Goal: Information Seeking & Learning: Understand process/instructions

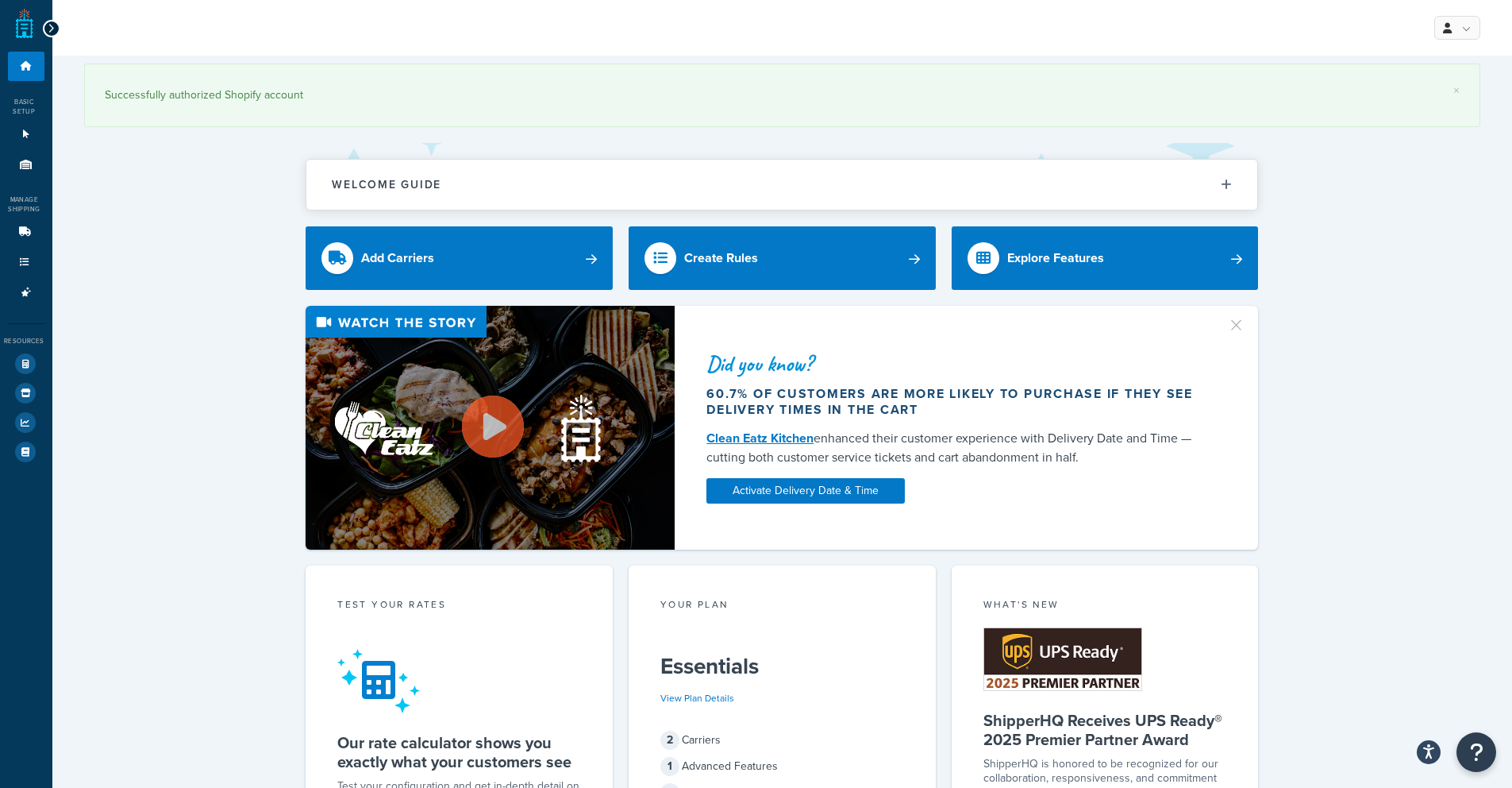
click at [158, 101] on div "Successfully authorized Shopify account" at bounding box center [782, 95] width 1355 height 22
click at [28, 64] on icon at bounding box center [26, 66] width 16 height 10
click at [54, 25] on div at bounding box center [51, 28] width 17 height 17
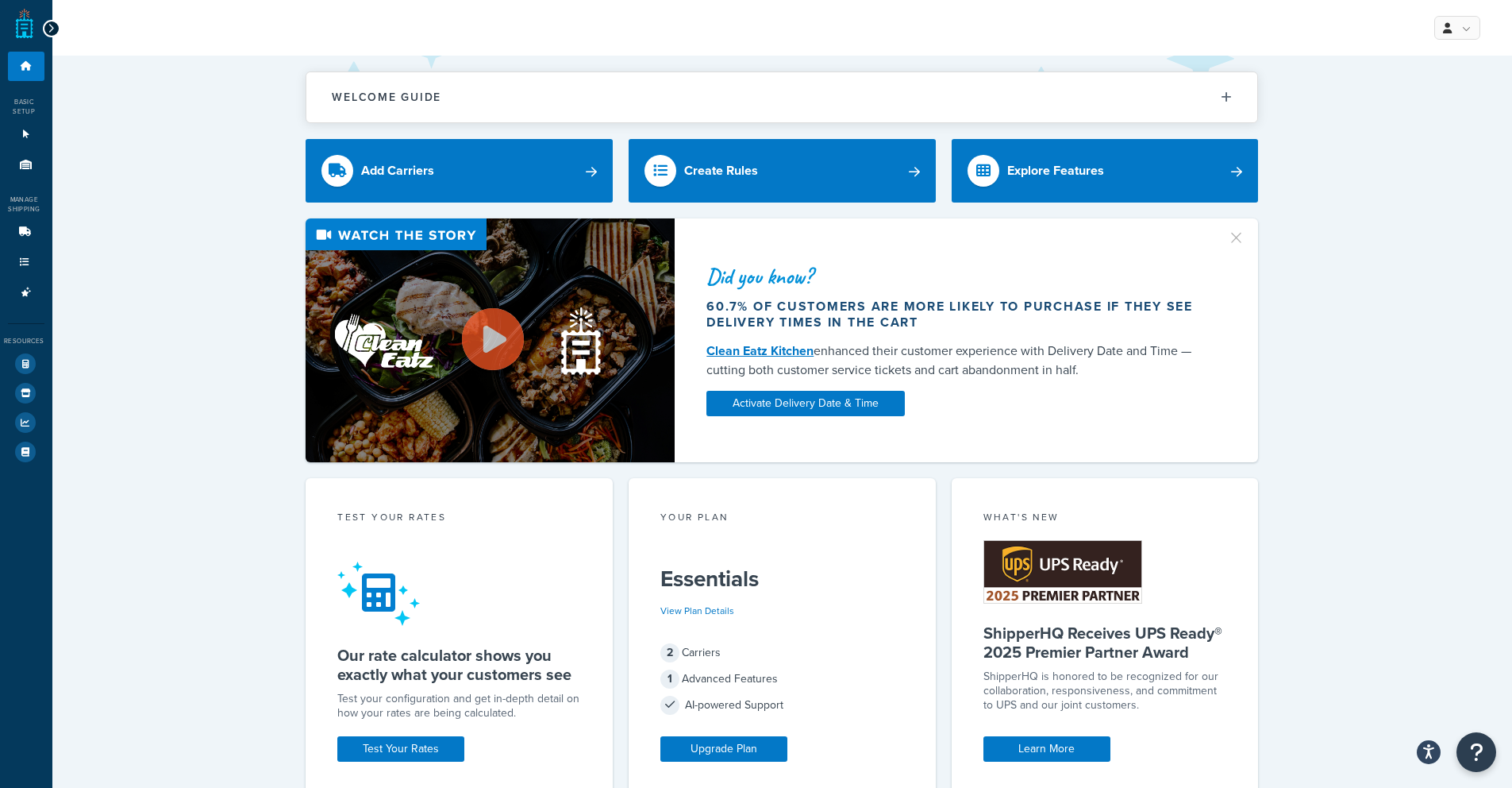
click at [52, 26] on icon at bounding box center [51, 28] width 7 height 11
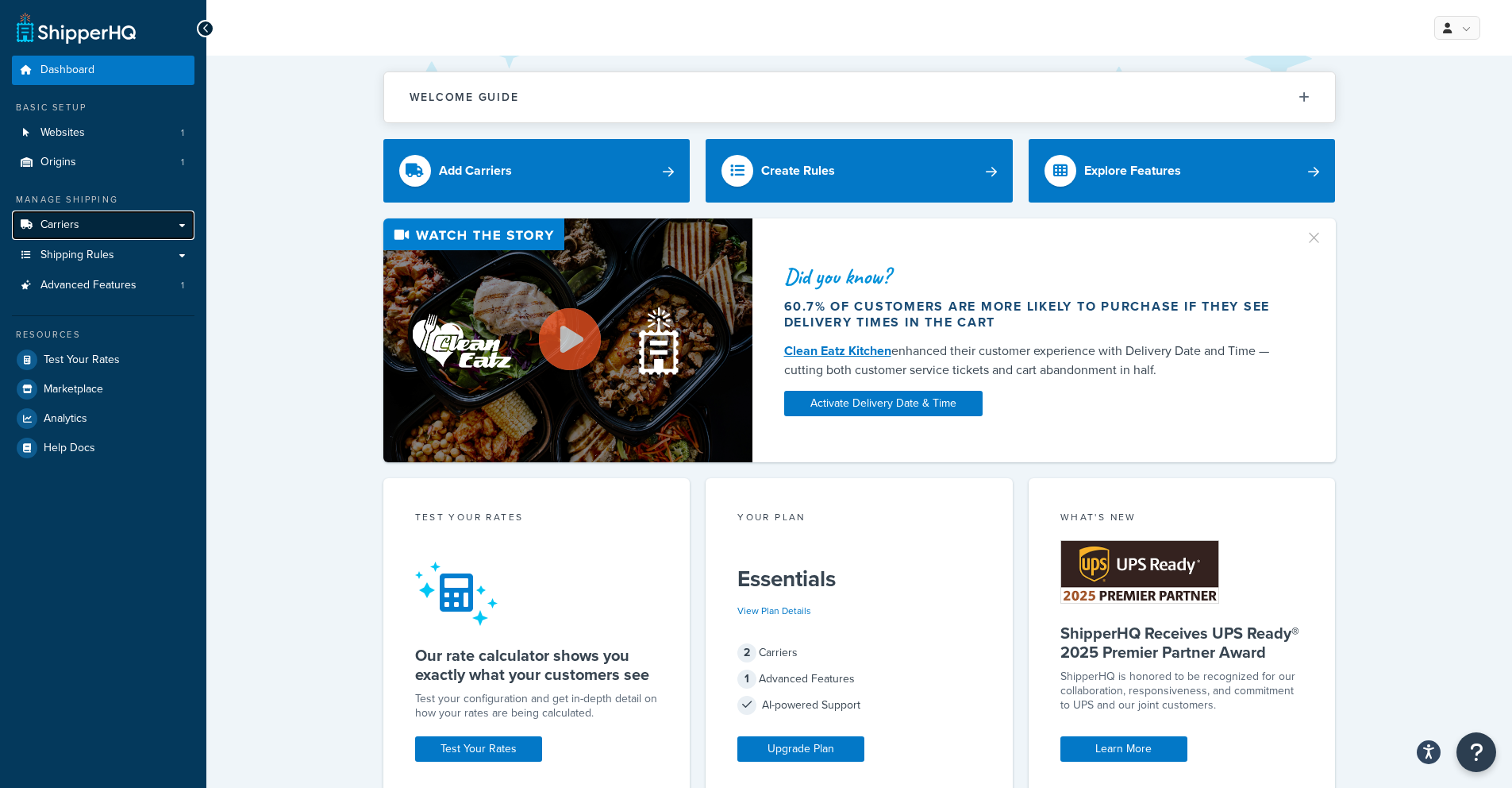
click at [91, 218] on link "Carriers" at bounding box center [103, 224] width 183 height 29
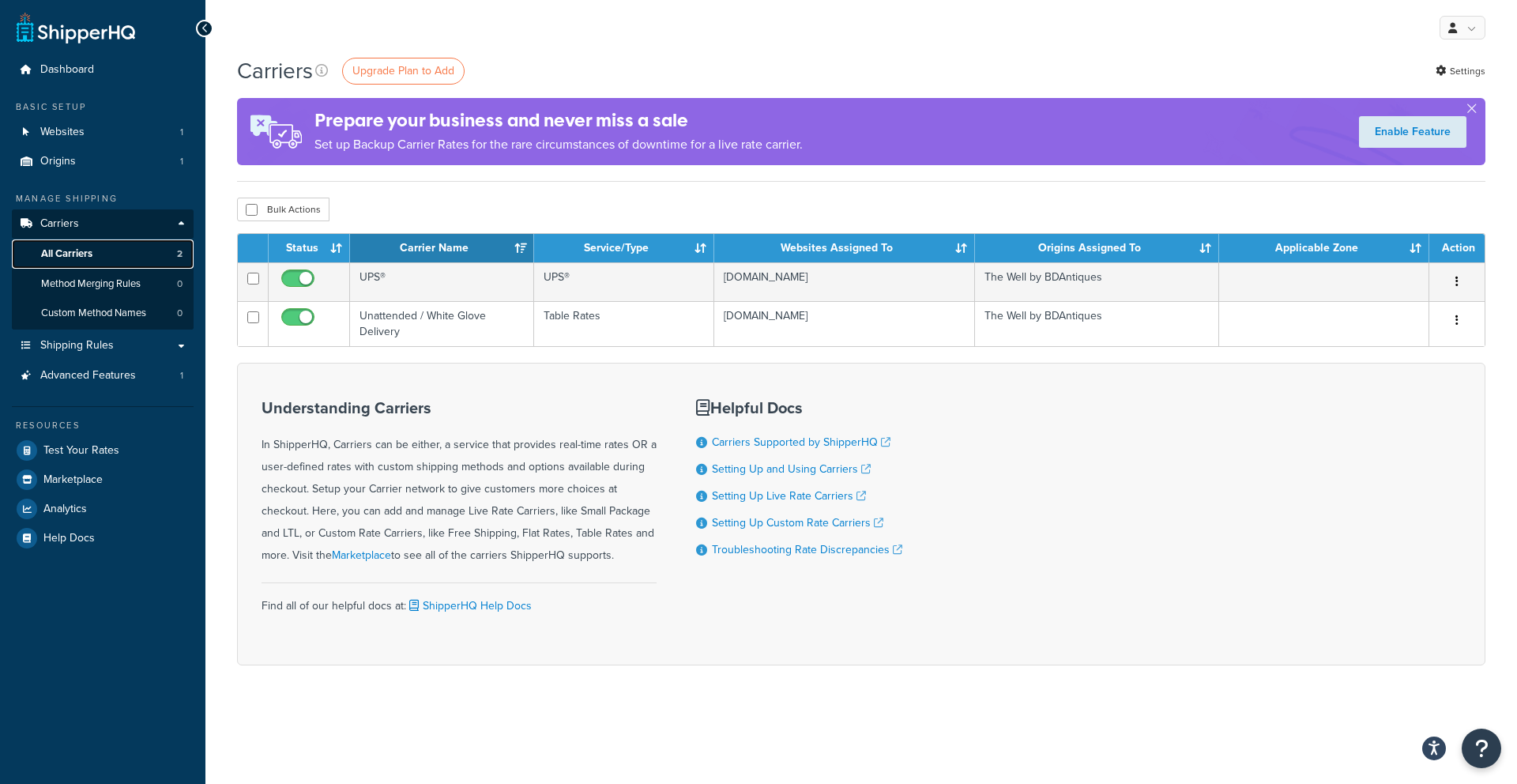
click at [86, 255] on span "All Carriers" at bounding box center [67, 254] width 52 height 13
click at [86, 291] on link "Method Merging Rules 0" at bounding box center [103, 284] width 182 height 29
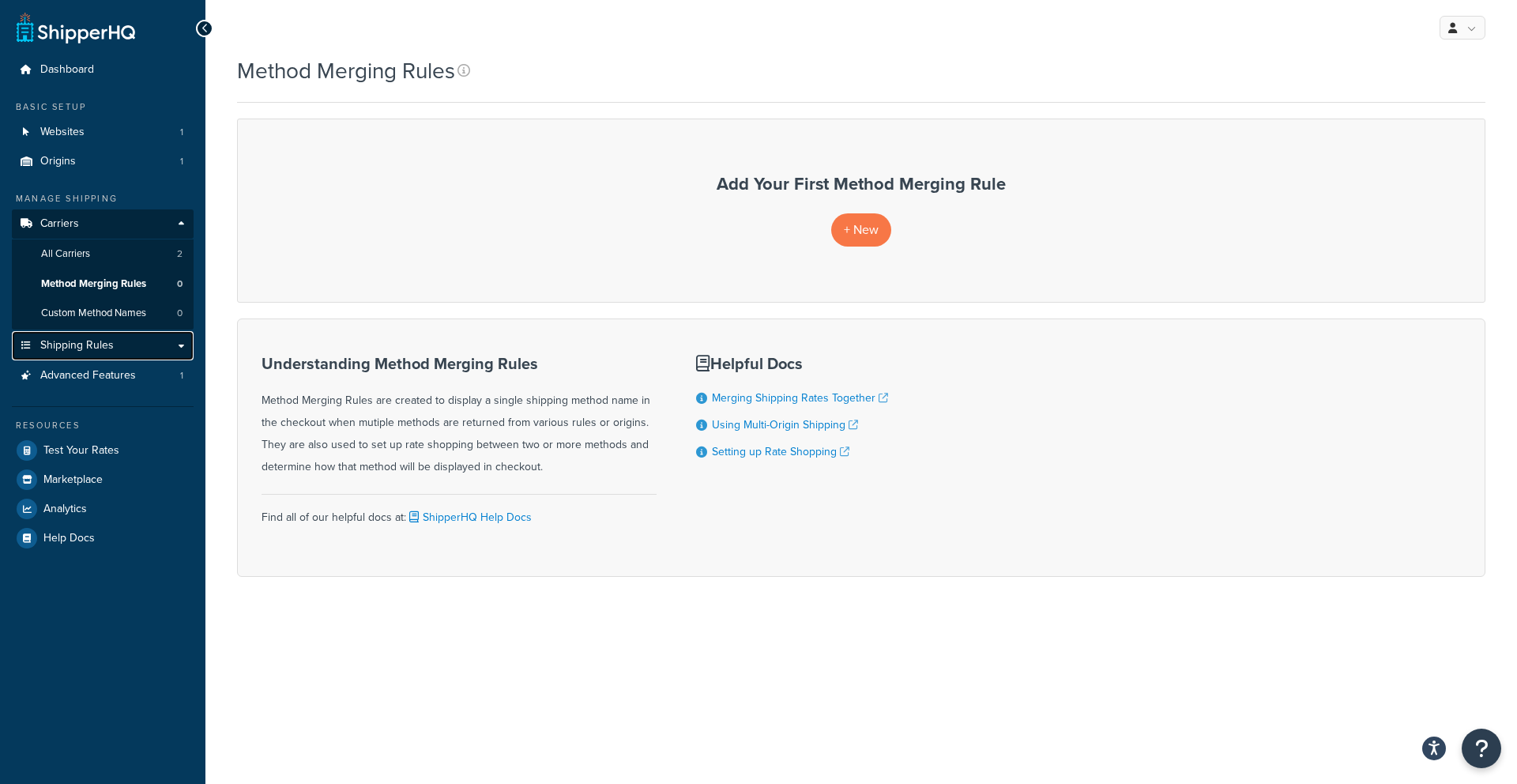
click at [136, 349] on link "Shipping Rules" at bounding box center [103, 345] width 182 height 29
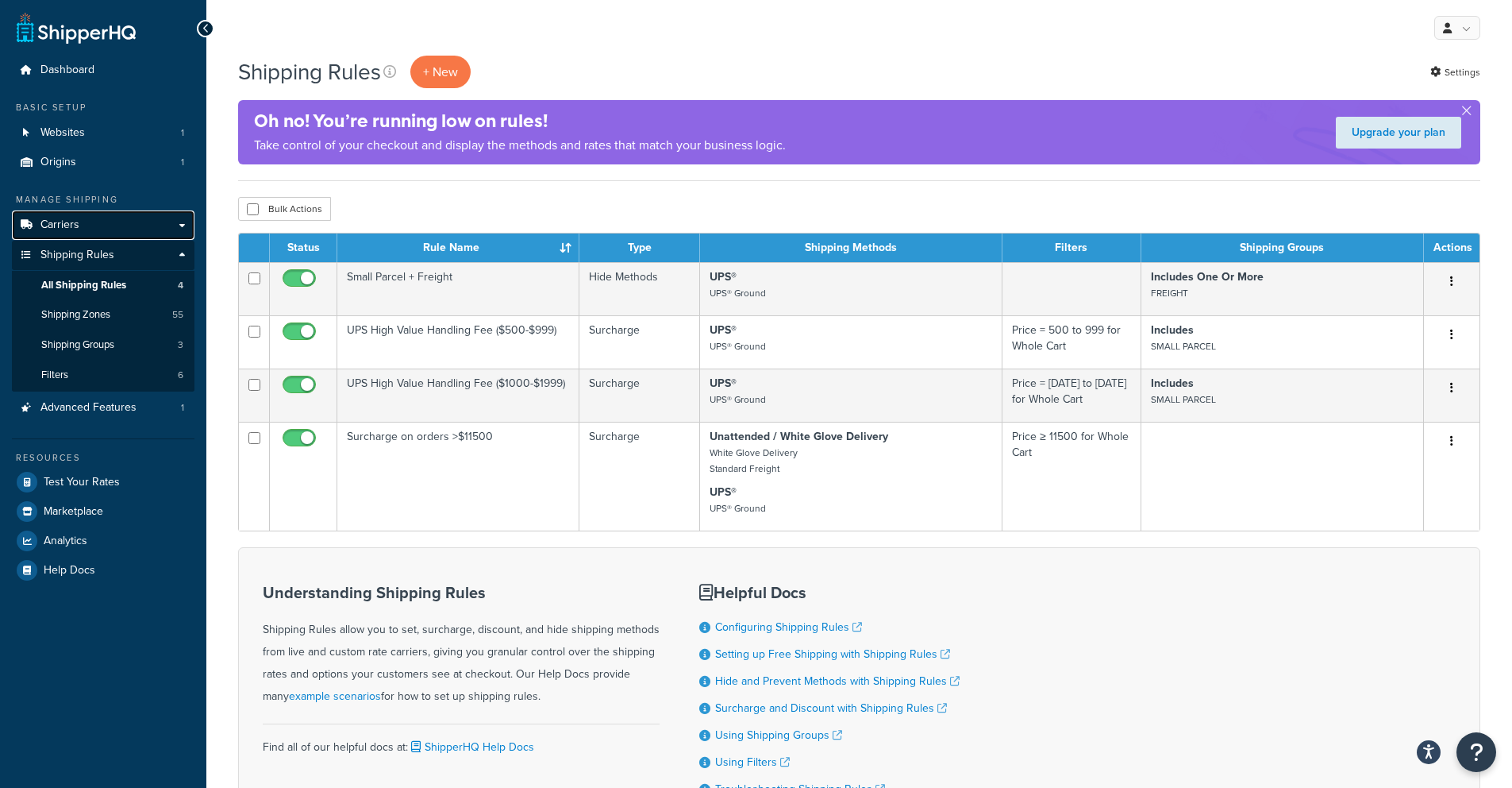
click at [175, 226] on link "Carriers" at bounding box center [103, 224] width 183 height 29
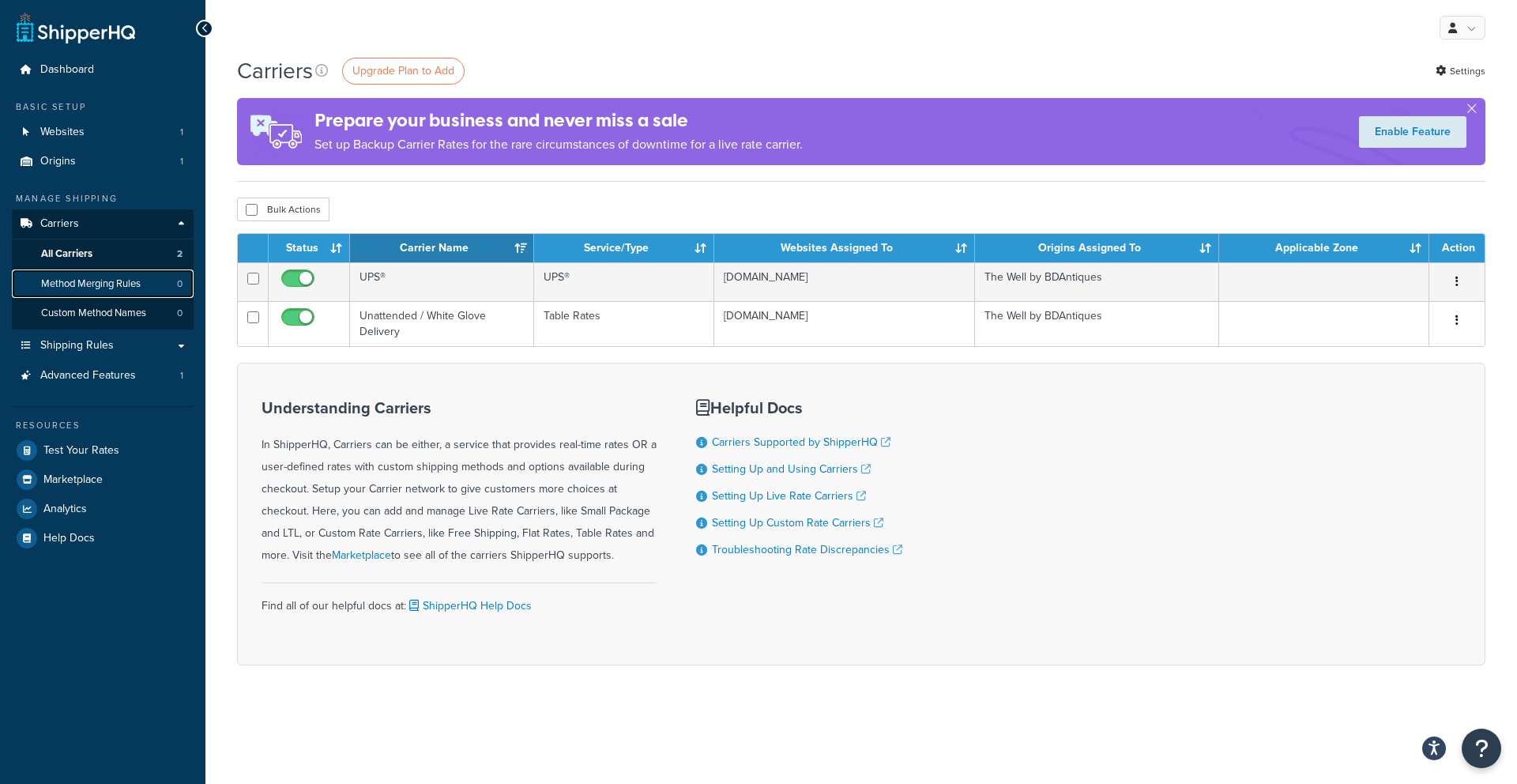
click at [145, 285] on link "Method Merging Rules 0" at bounding box center [103, 284] width 182 height 29
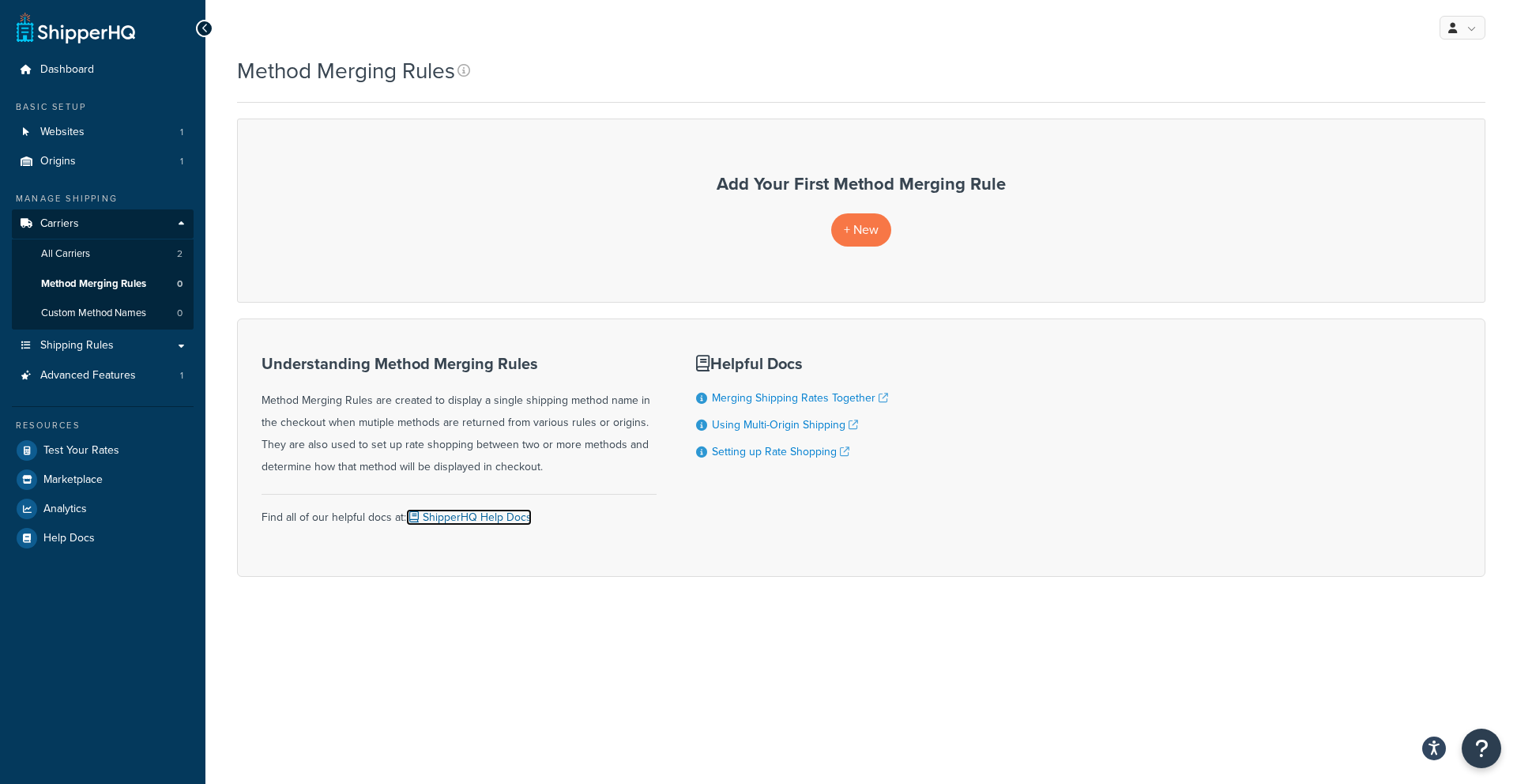
click at [491, 514] on link "ShipperHQ Help Docs" at bounding box center [469, 516] width 125 height 17
click at [795, 399] on link "Merging Shipping Rates Together" at bounding box center [799, 397] width 176 height 17
click at [100, 354] on link "Shipping Rules" at bounding box center [103, 345] width 182 height 29
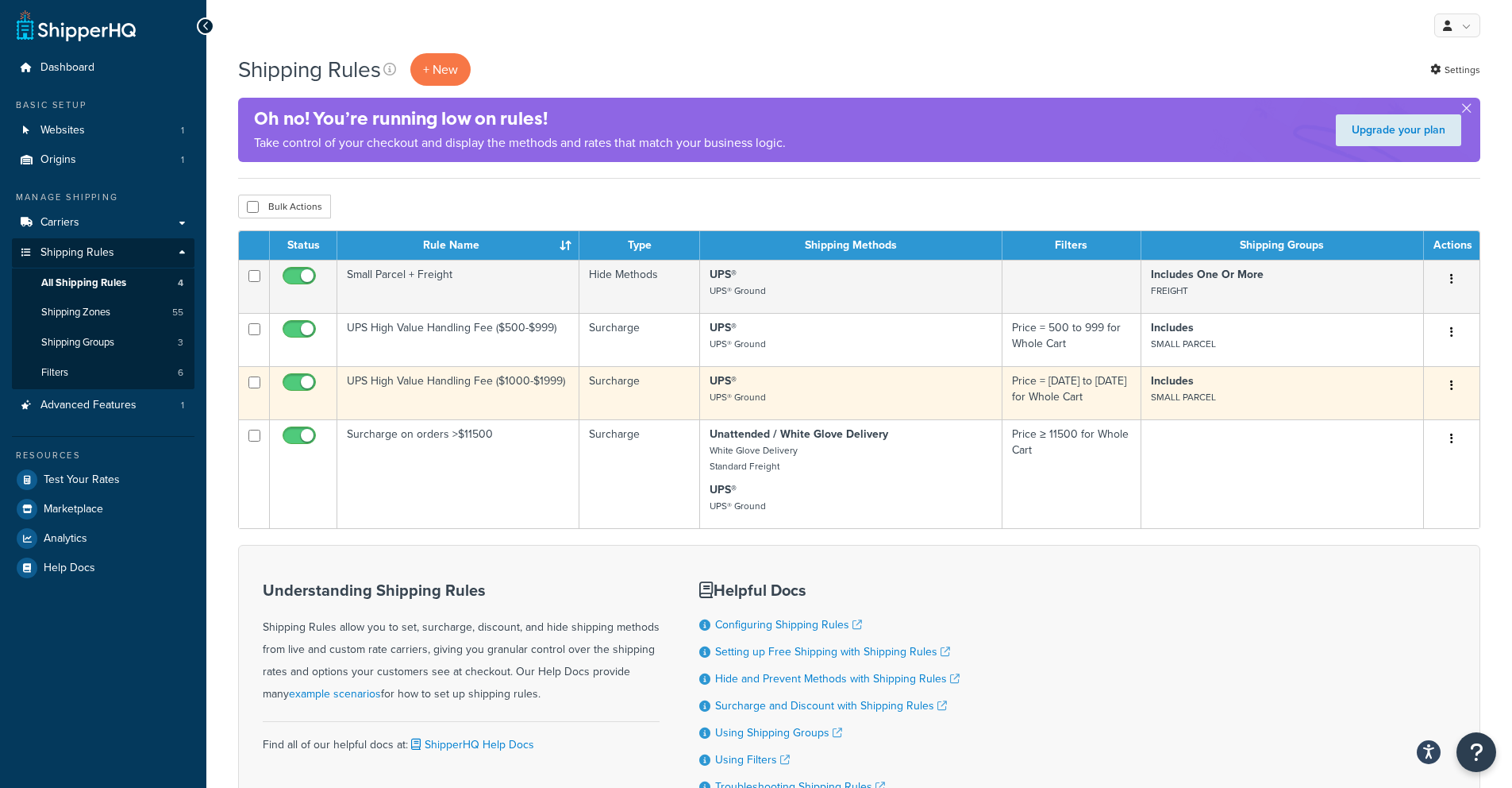
scroll to position [3, 0]
